Goal: Check status: Check status

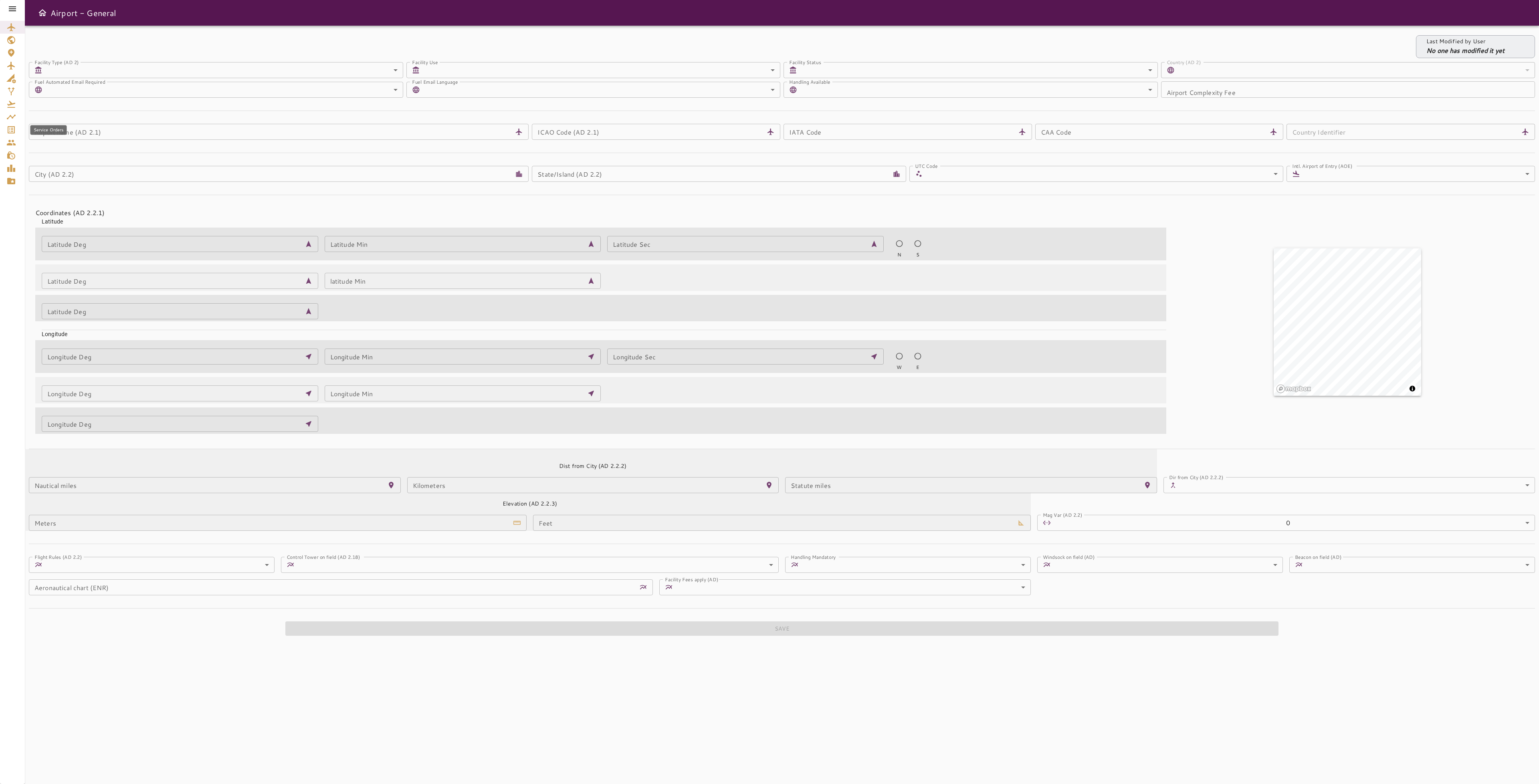
click at [16, 126] on div "Service Orders" at bounding box center [12, 130] width 12 height 9
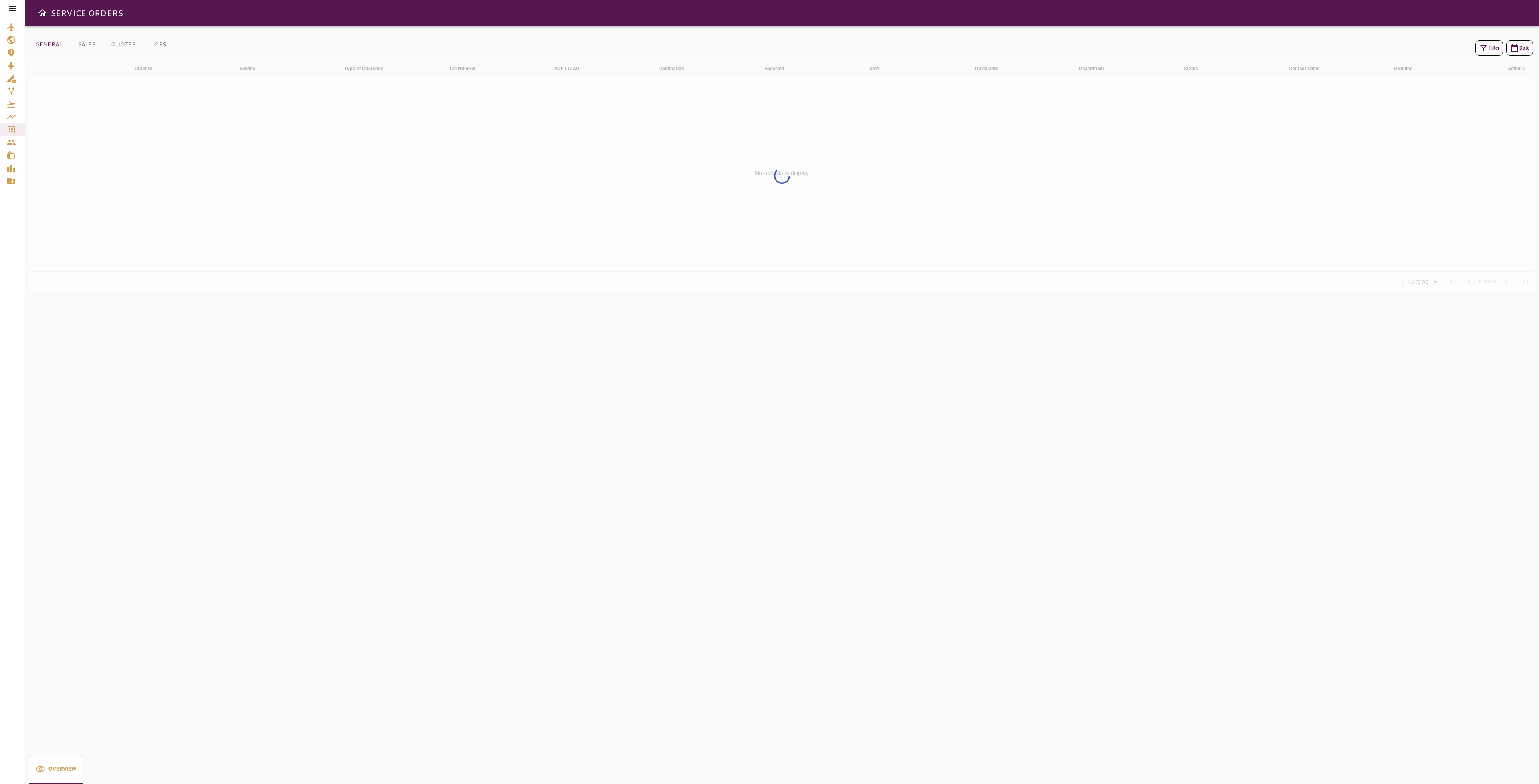
click at [1491, 48] on button "Filter" at bounding box center [1490, 48] width 28 height 15
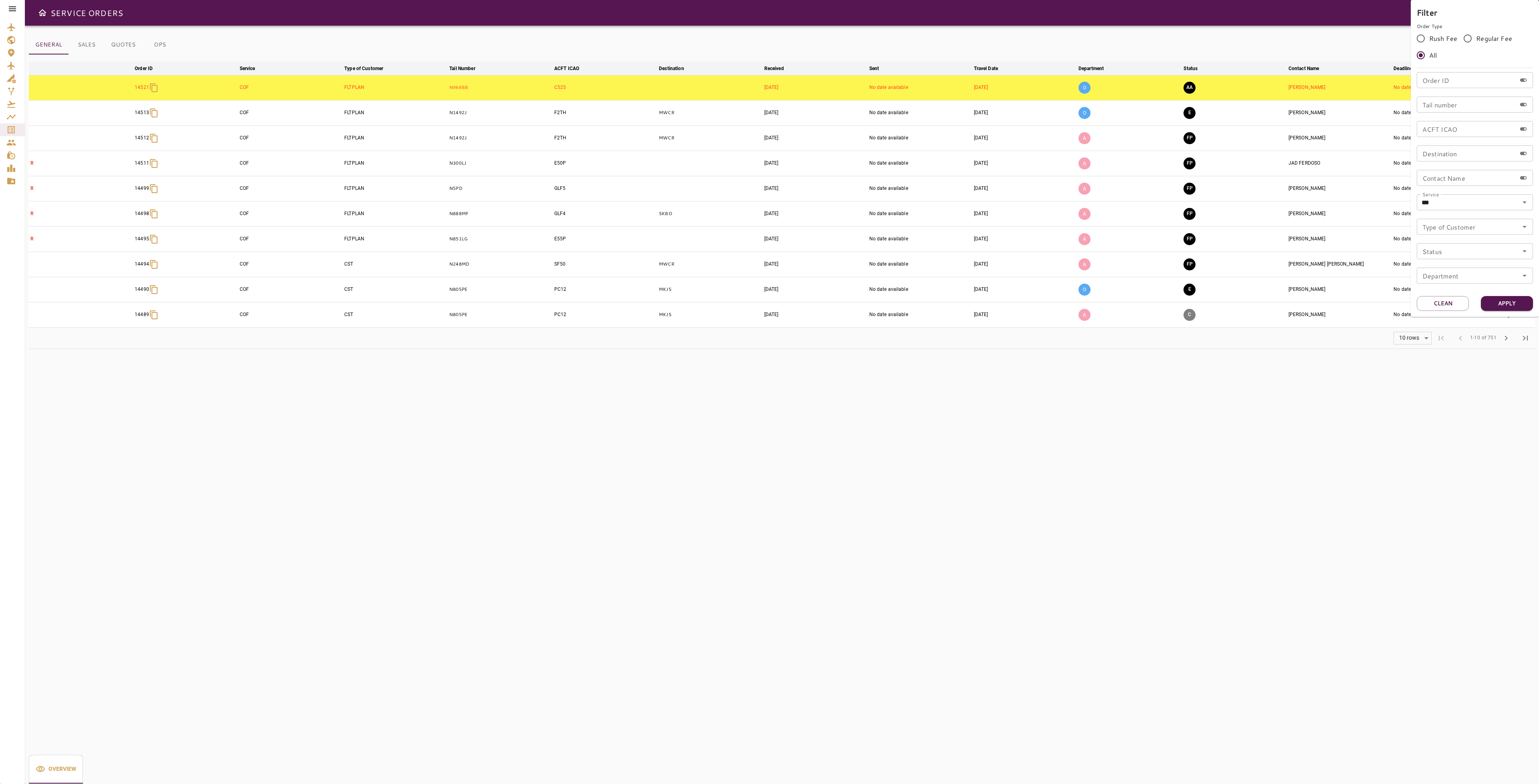
click at [1448, 103] on div "Tail number Tail number" at bounding box center [1475, 104] width 117 height 16
type input "*****"
click at [1516, 304] on button "Apply" at bounding box center [1507, 304] width 52 height 15
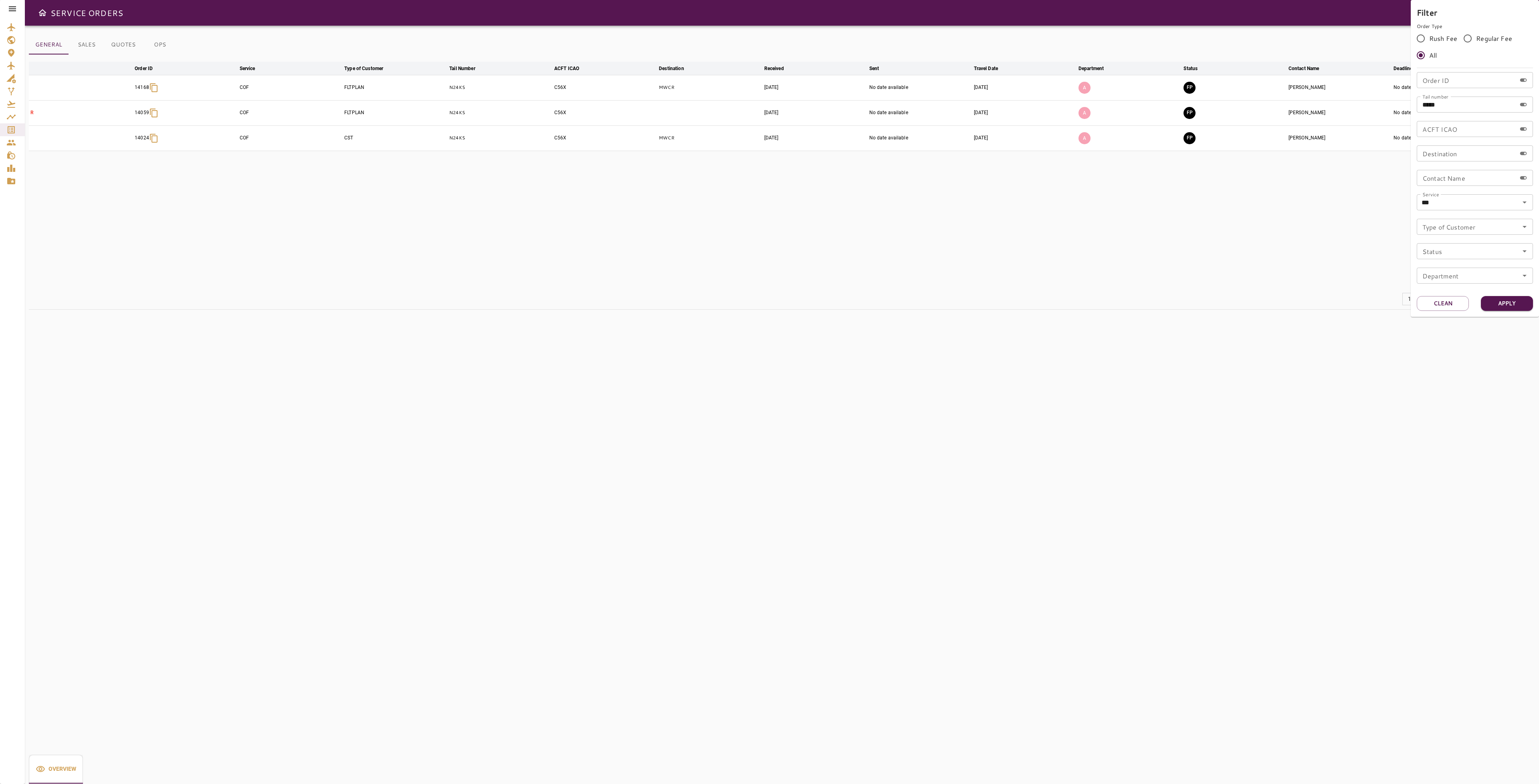
click at [949, 269] on div at bounding box center [770, 392] width 1539 height 784
click at [1019, 117] on td "[DATE]" at bounding box center [1025, 112] width 104 height 25
click at [1508, 109] on icon "button" at bounding box center [1508, 113] width 9 height 9
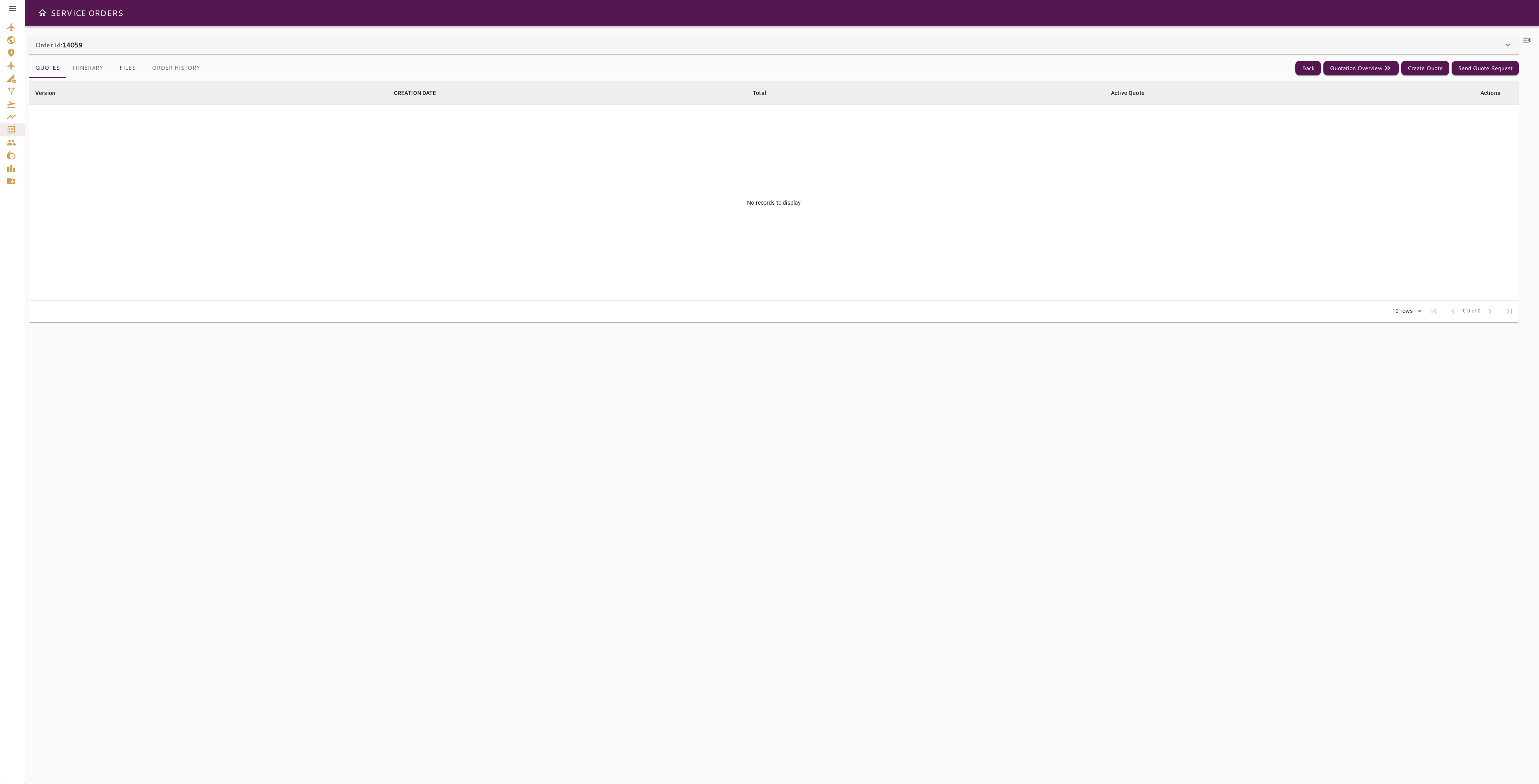
click at [1525, 43] on icon at bounding box center [1527, 40] width 9 height 9
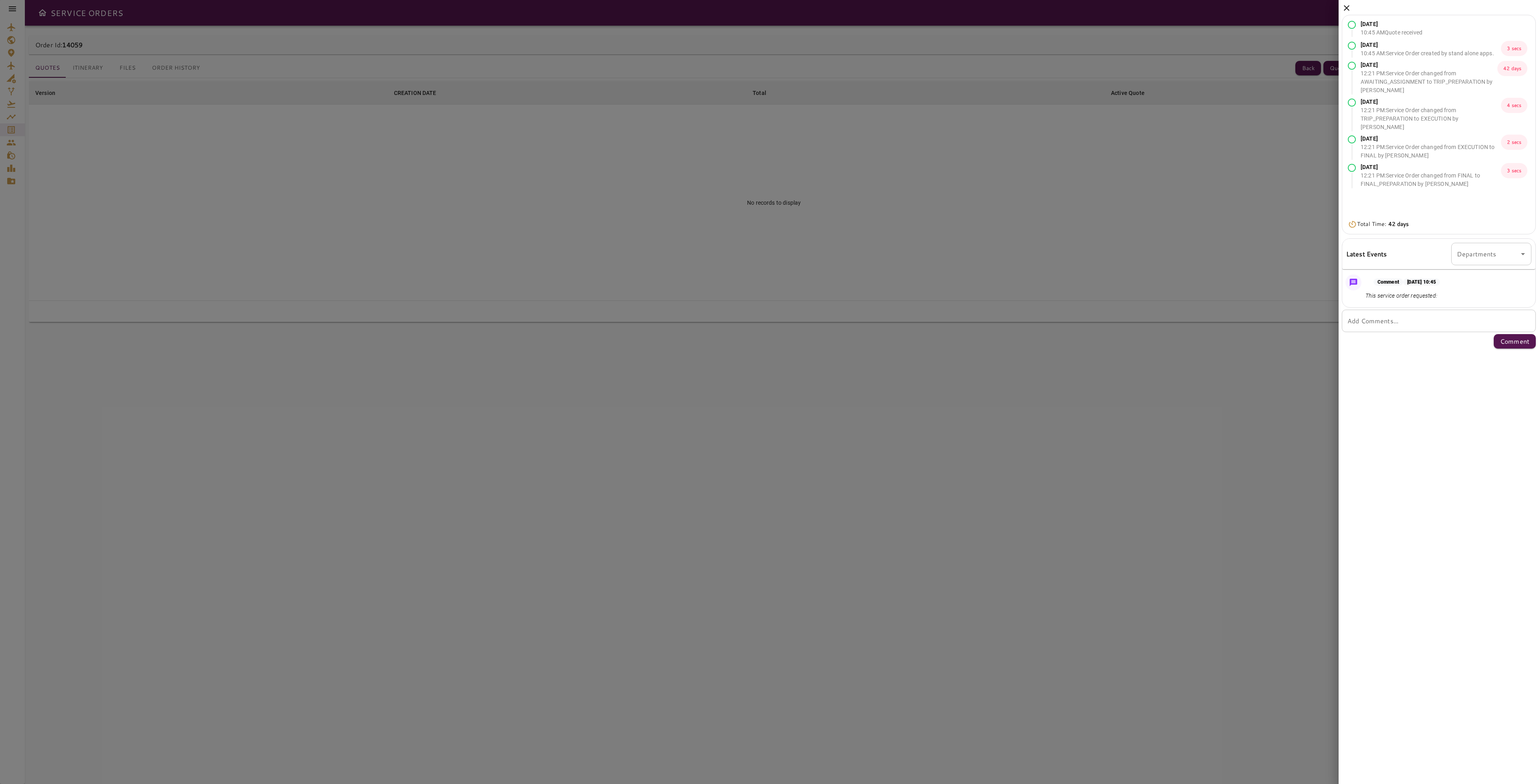
click at [1346, 8] on icon at bounding box center [1347, 8] width 6 height 6
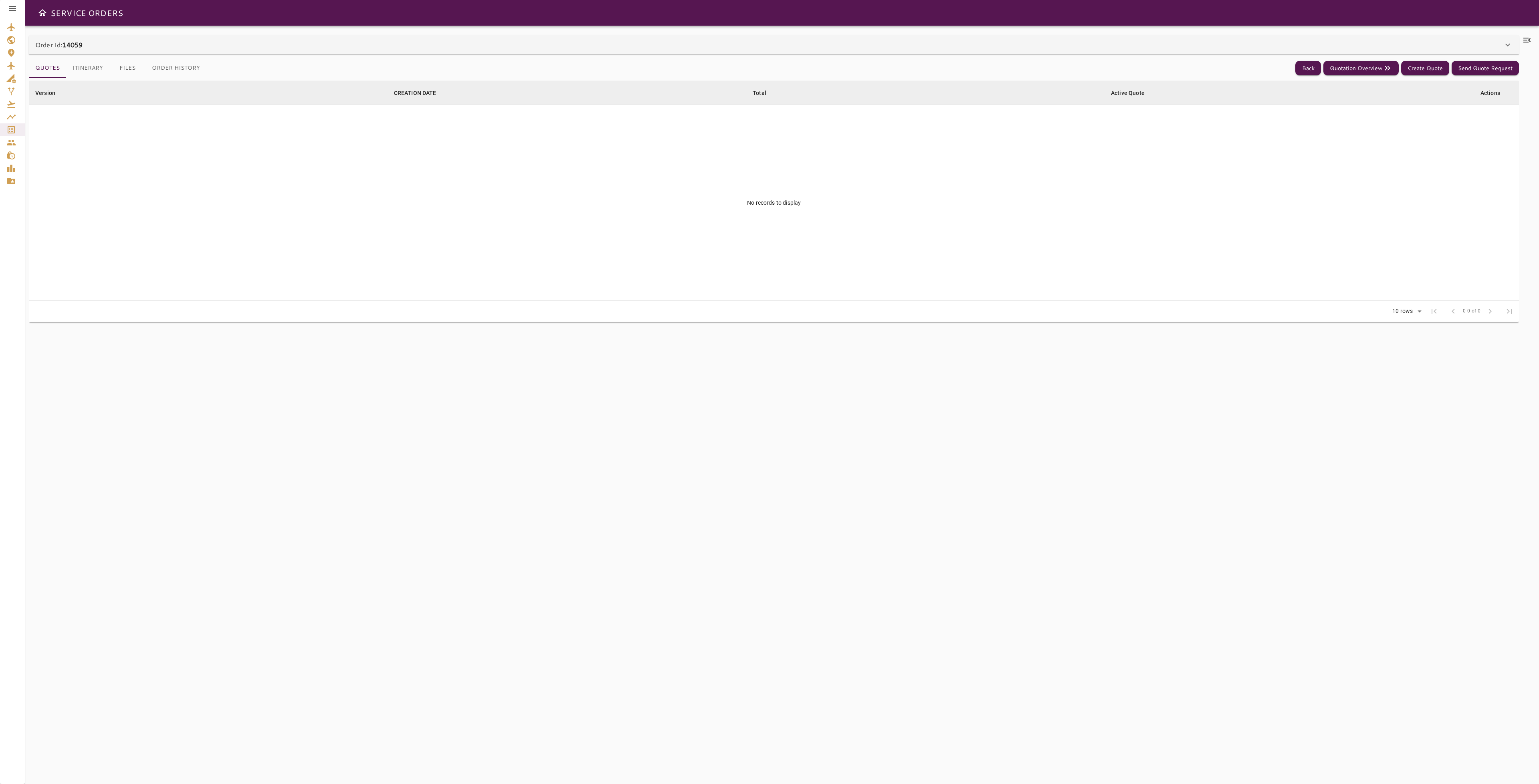
click at [960, 225] on td "No records to display" at bounding box center [774, 202] width 1490 height 197
click at [1312, 63] on button "Back" at bounding box center [1309, 68] width 26 height 15
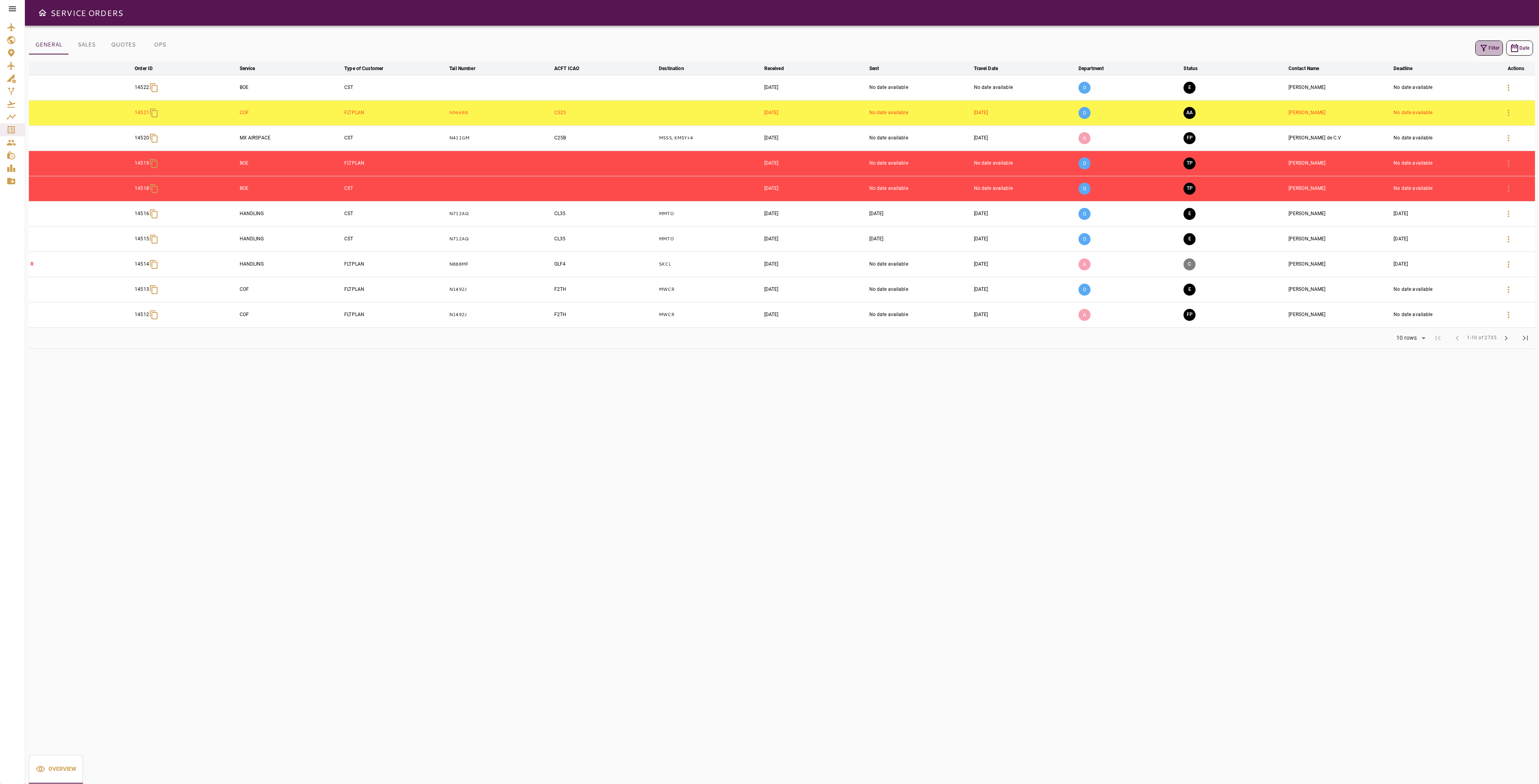
click at [1484, 49] on icon "button" at bounding box center [1484, 48] width 9 height 9
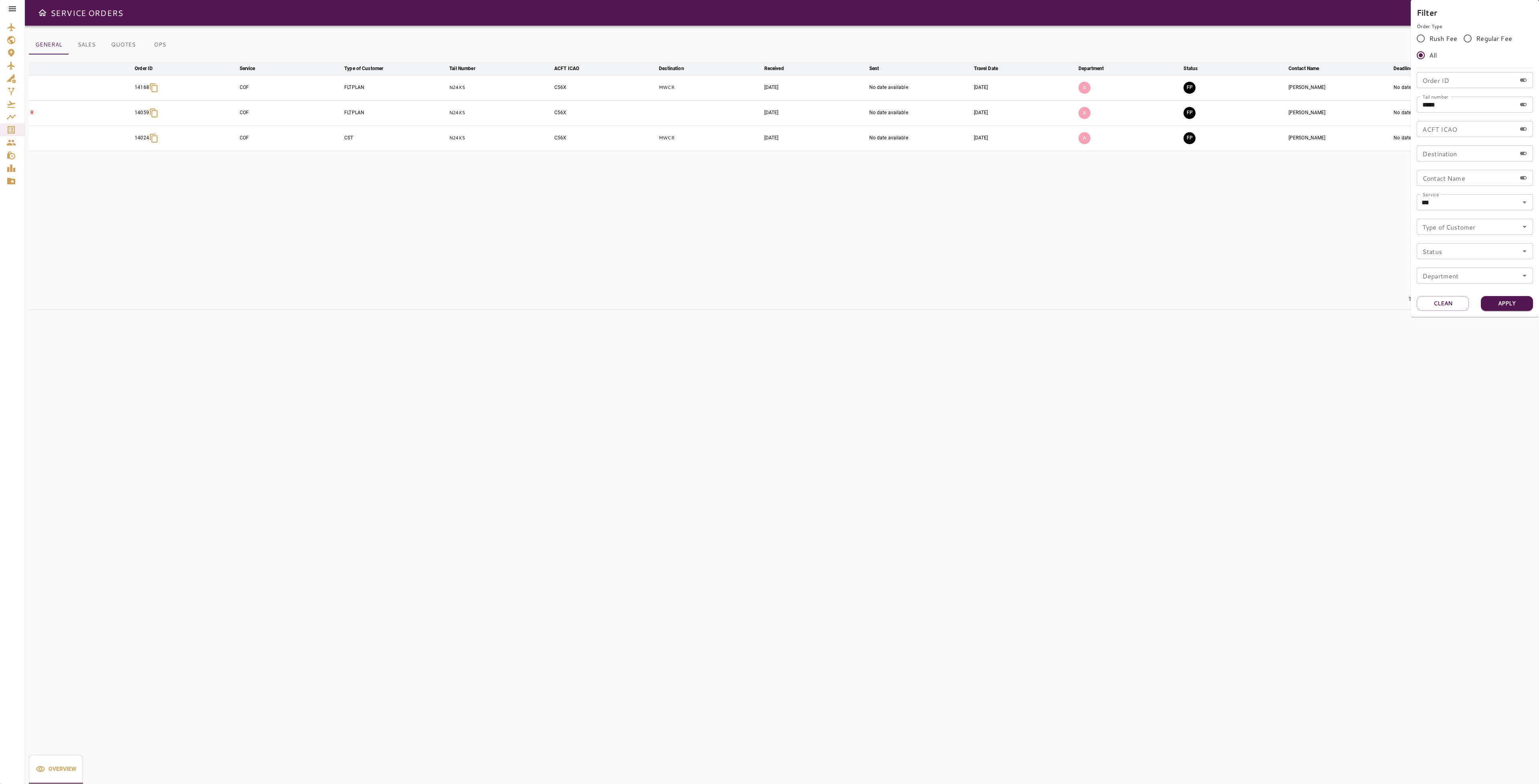
click at [1269, 211] on div at bounding box center [770, 392] width 1539 height 784
click at [14, 5] on icon at bounding box center [12, 8] width 9 height 9
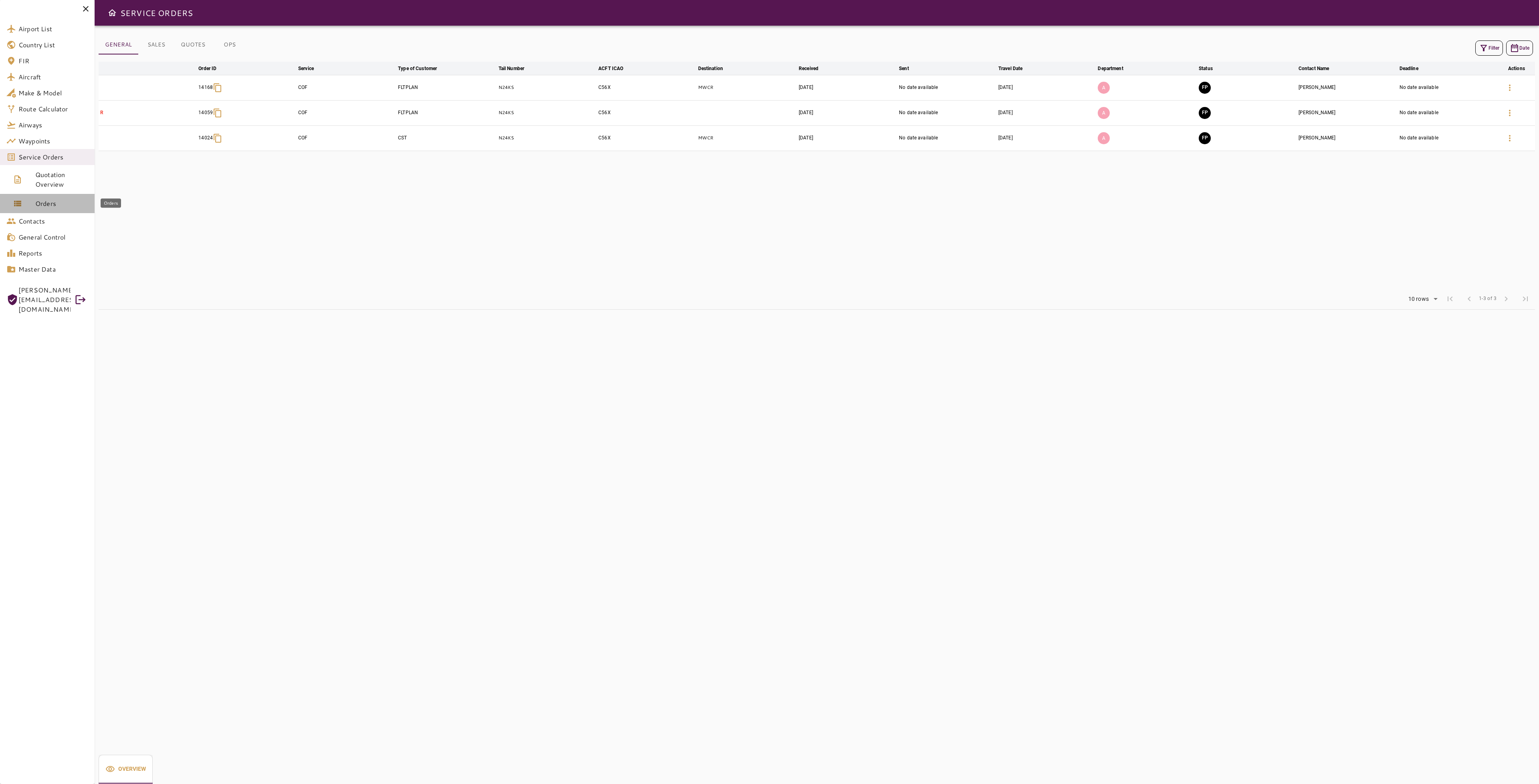
click at [53, 204] on span "Orders" at bounding box center [62, 203] width 53 height 9
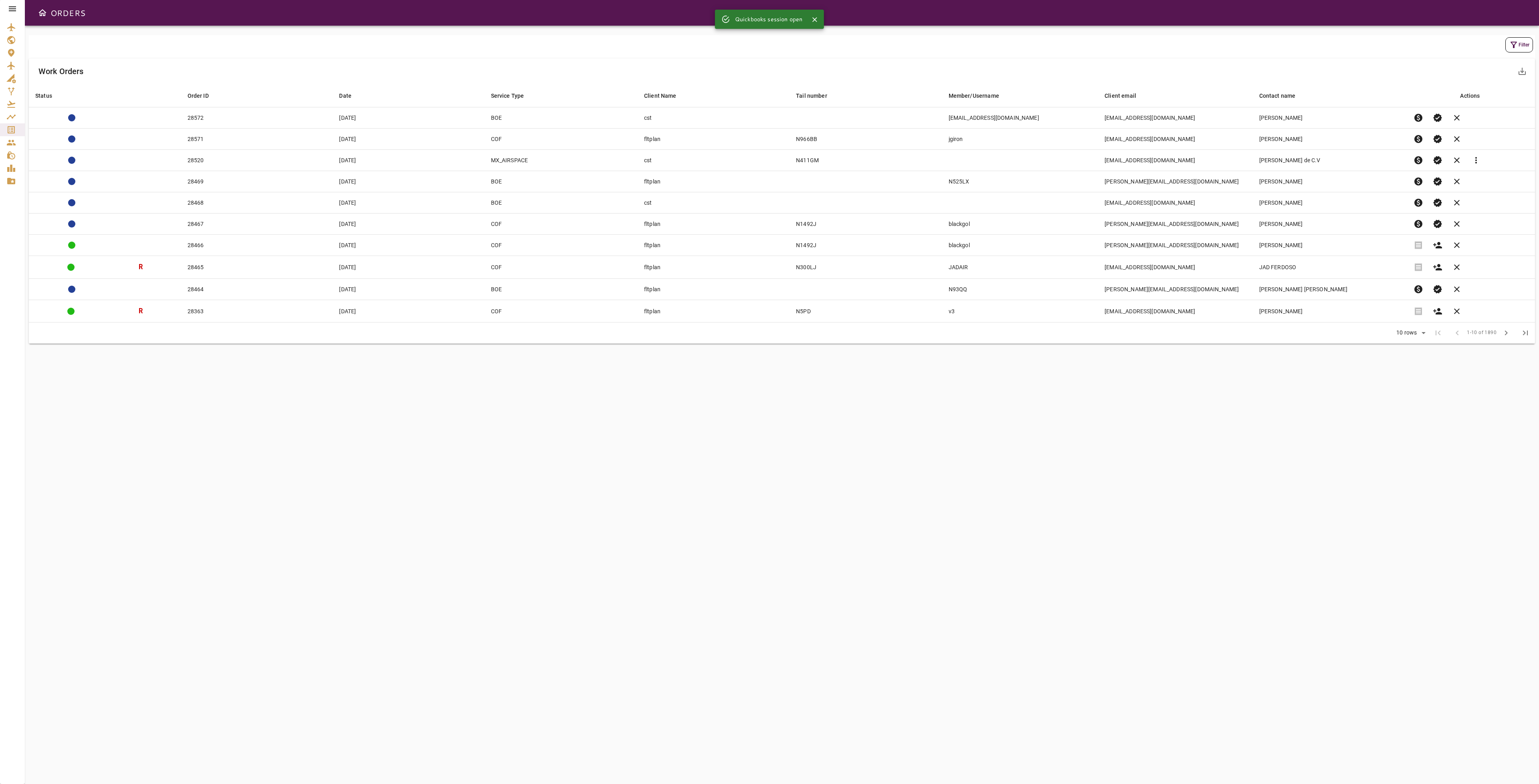
click at [1501, 45] on div "Filter" at bounding box center [782, 45] width 1503 height 15
click at [1510, 45] on icon "button" at bounding box center [1514, 45] width 9 height 9
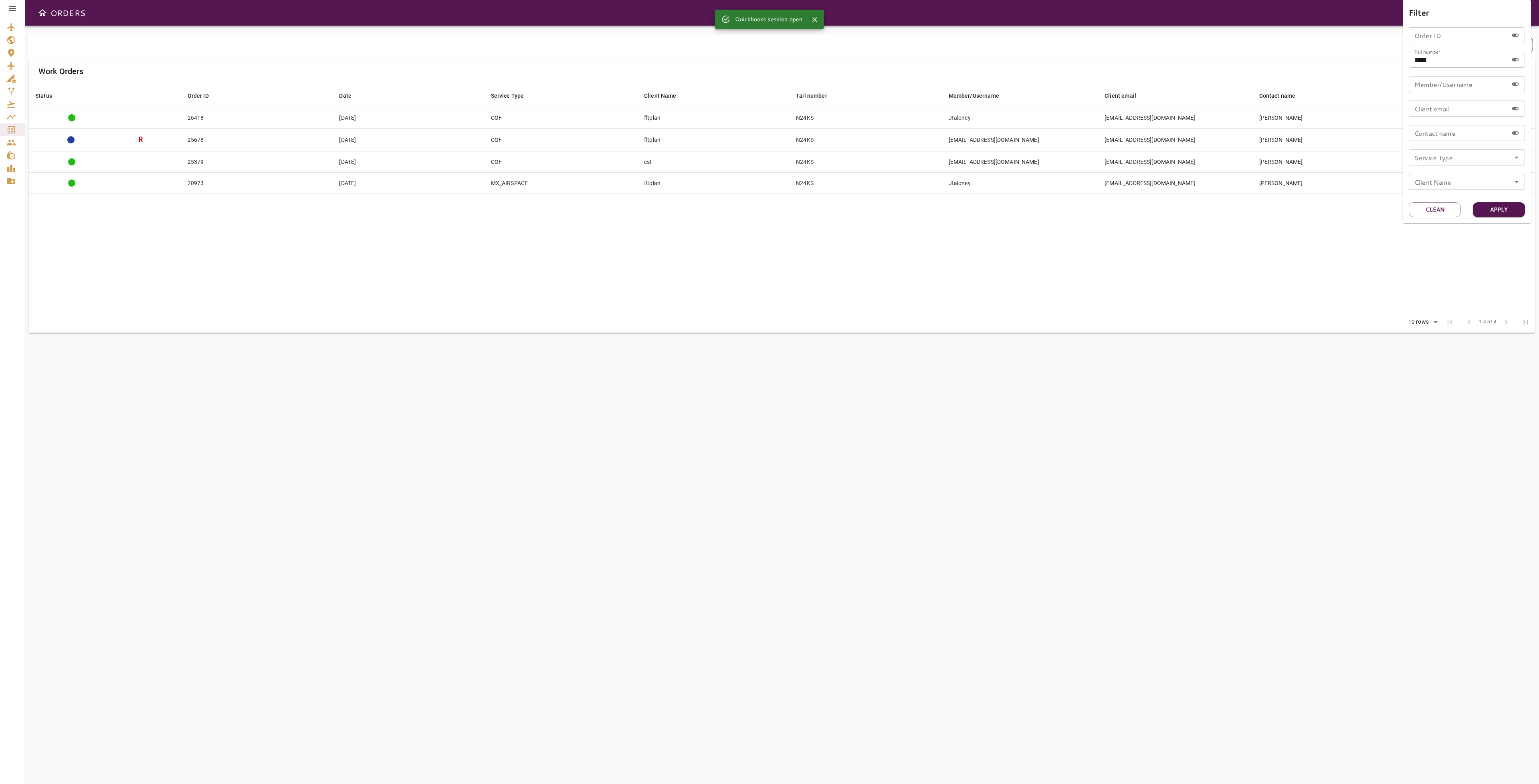
click at [1158, 273] on div at bounding box center [770, 392] width 1539 height 784
click at [824, 144] on td "N24KS" at bounding box center [866, 140] width 152 height 22
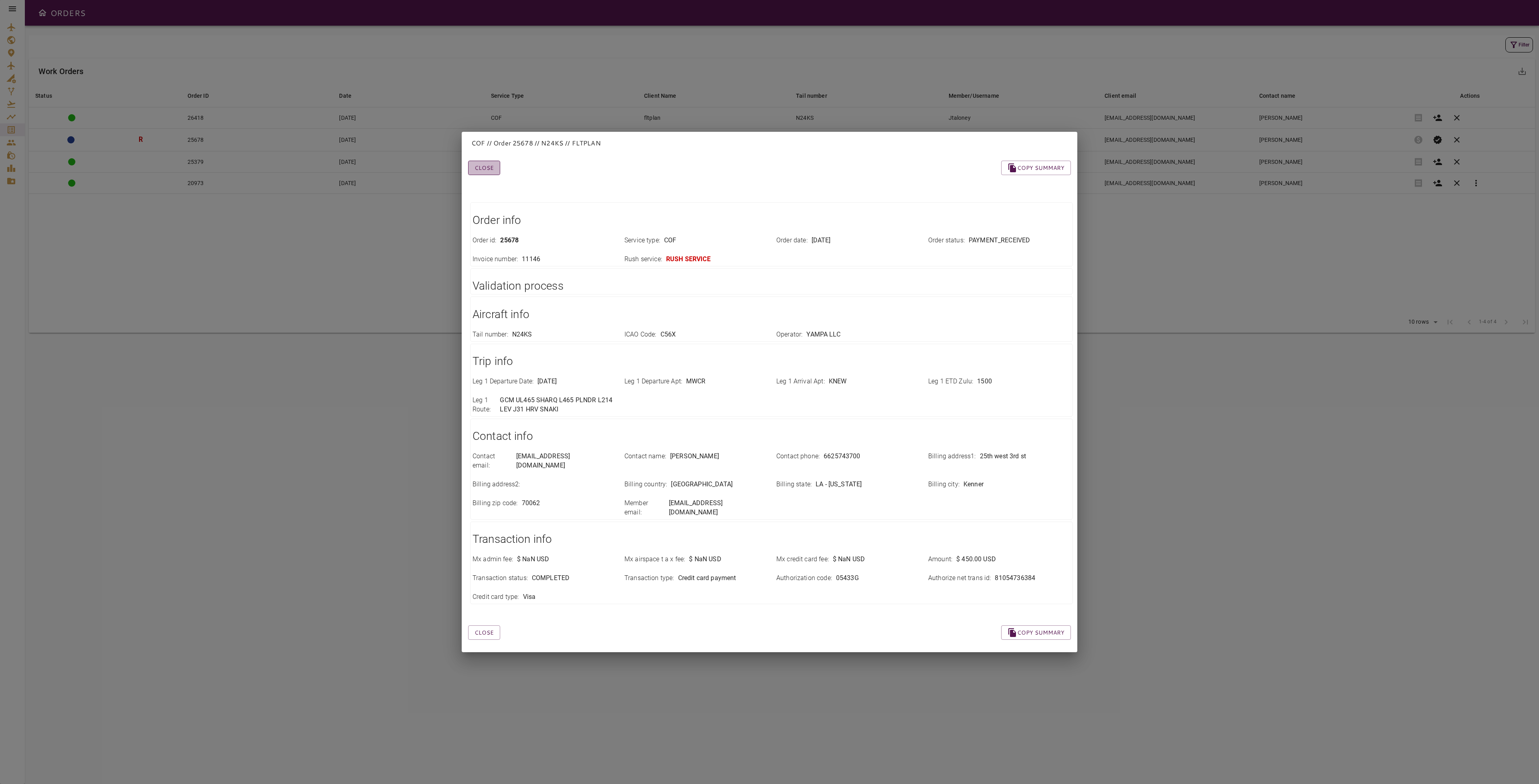
click at [482, 169] on button "Close" at bounding box center [484, 168] width 32 height 15
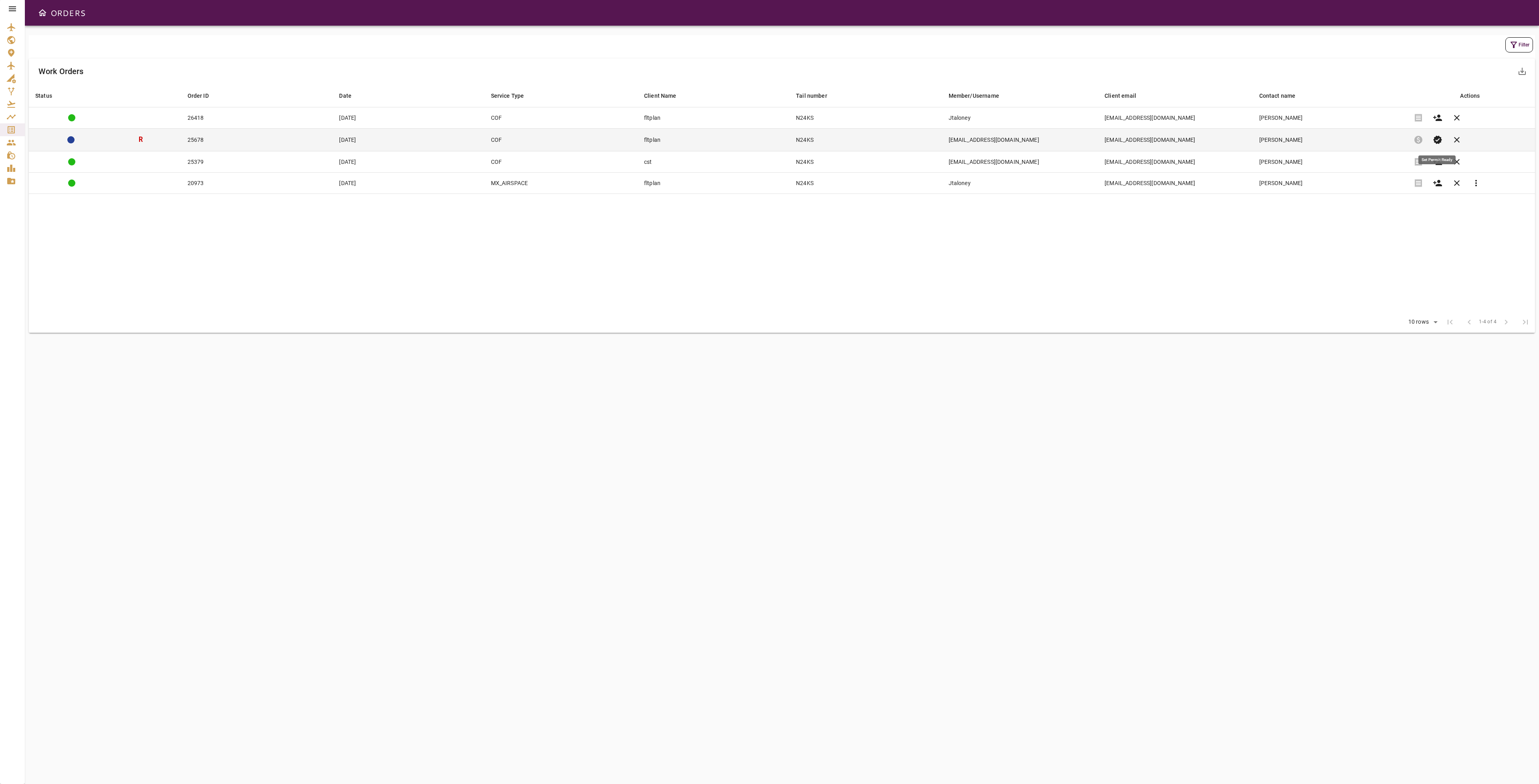
click at [1441, 140] on span "verified" at bounding box center [1437, 140] width 9 height 9
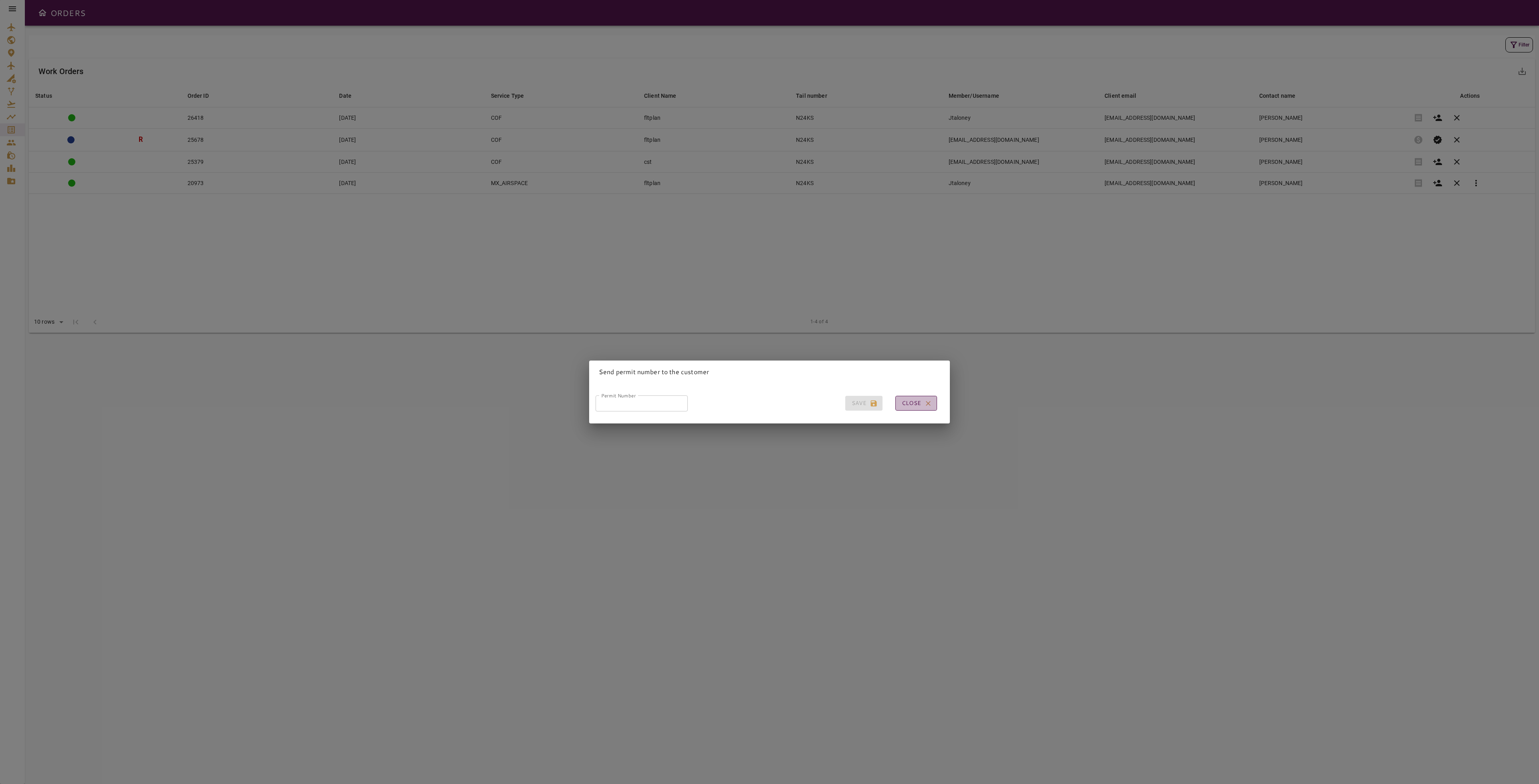
click at [912, 396] on button "Close" at bounding box center [916, 404] width 42 height 15
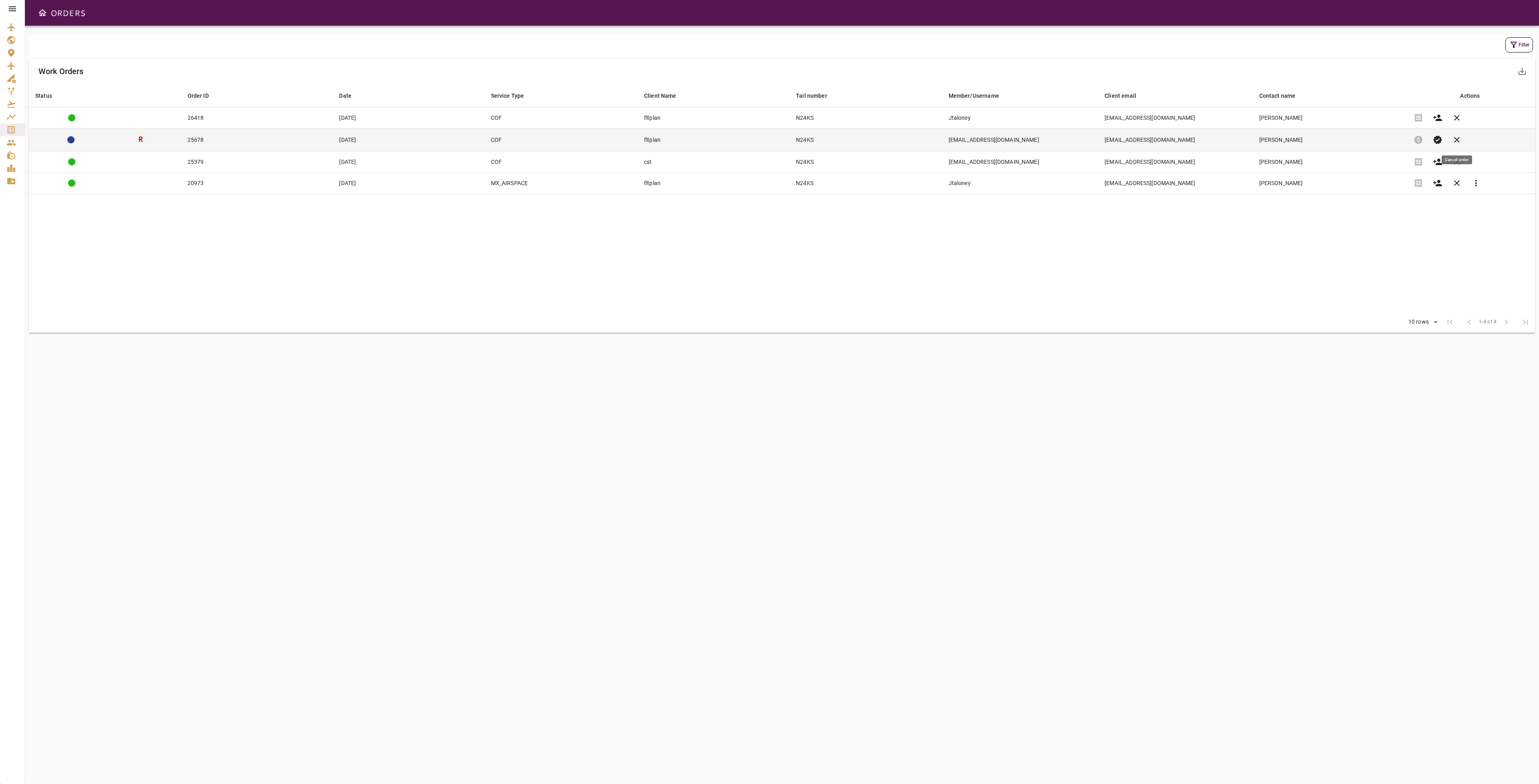
click at [1460, 139] on span "clear" at bounding box center [1457, 140] width 9 height 9
click at [1461, 137] on span "clear" at bounding box center [1457, 140] width 9 height 9
